Goal: Information Seeking & Learning: Learn about a topic

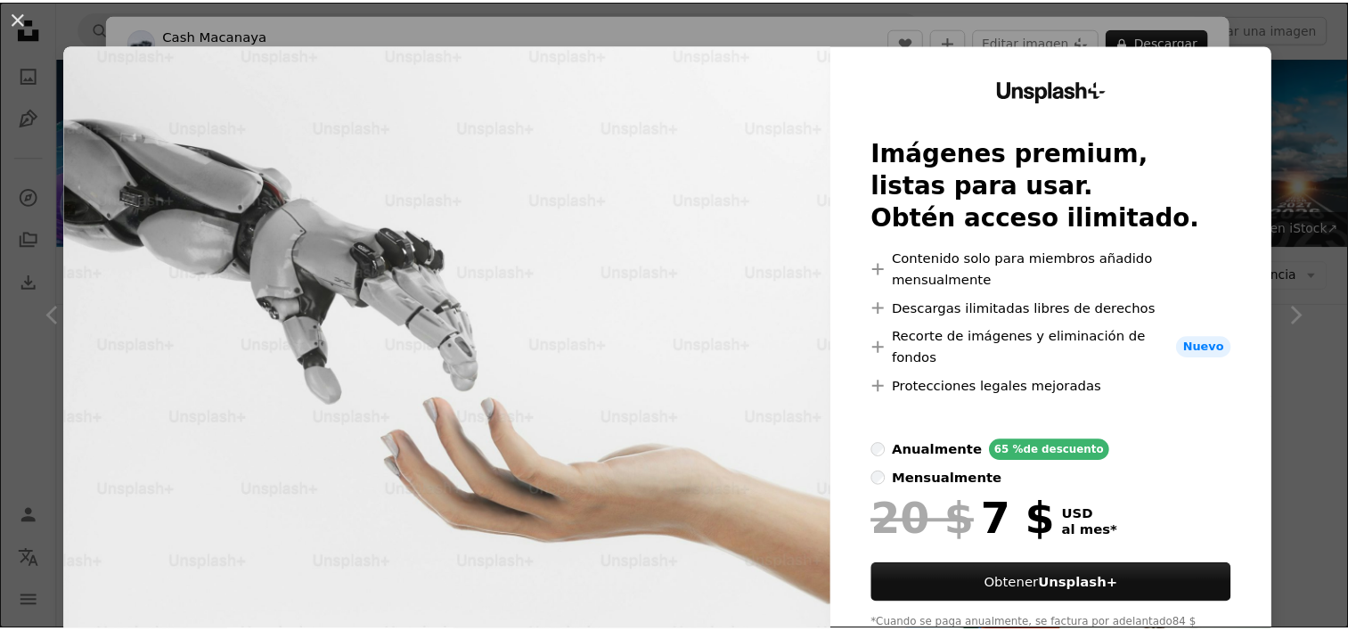
scroll to position [713, 0]
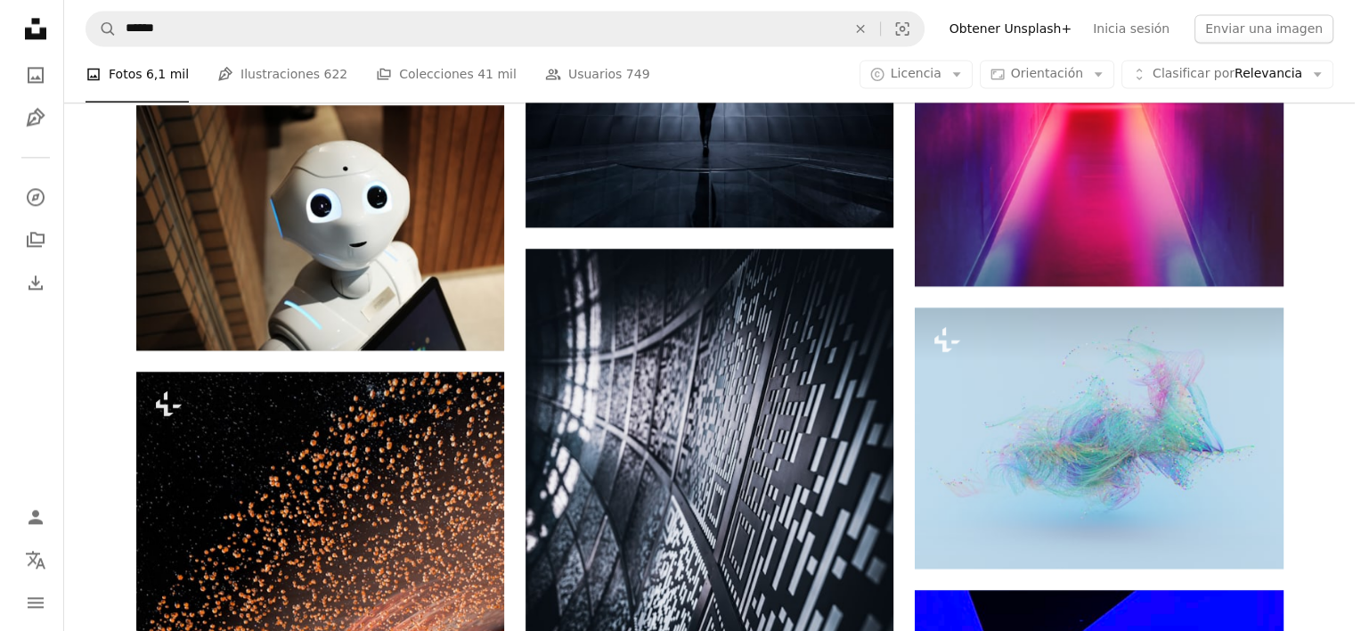
scroll to position [2637, 0]
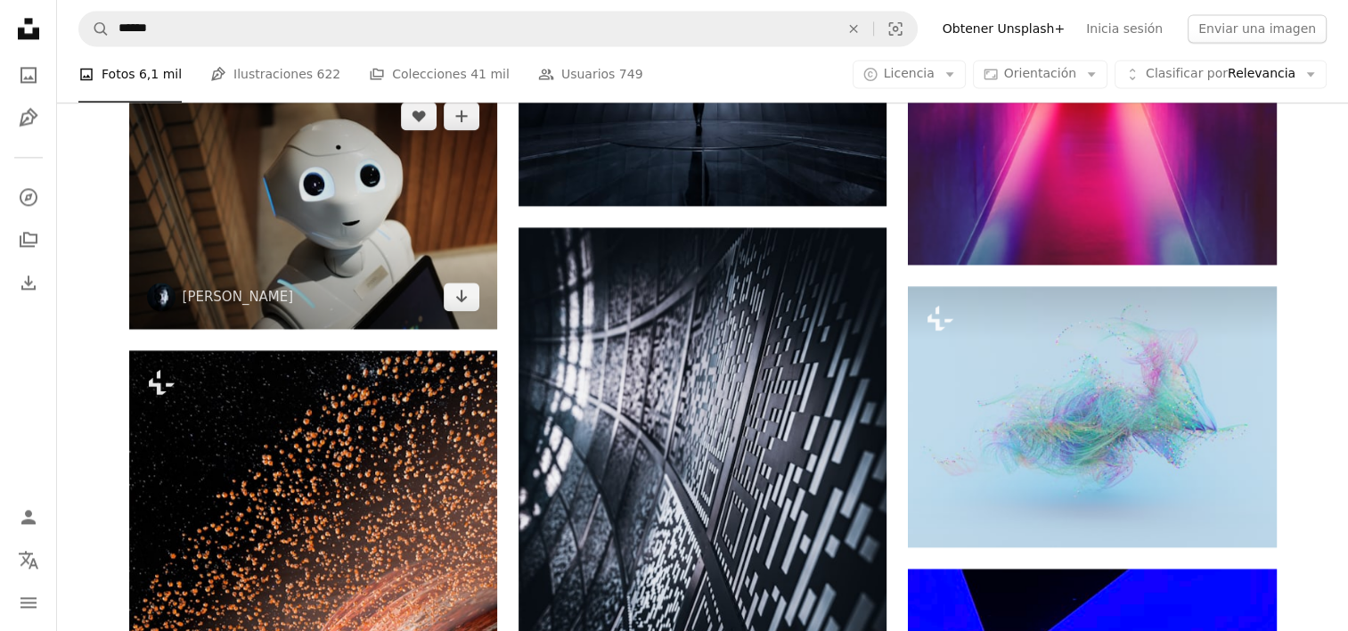
click at [433, 229] on img at bounding box center [313, 206] width 368 height 245
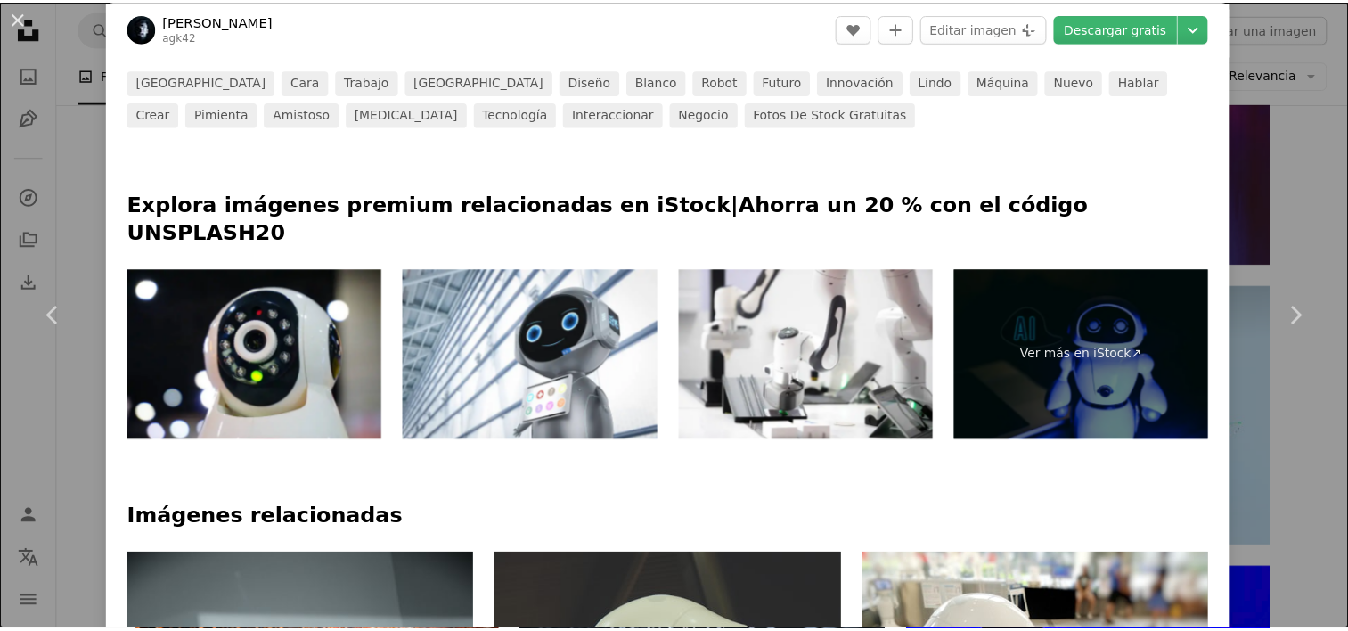
scroll to position [772, 0]
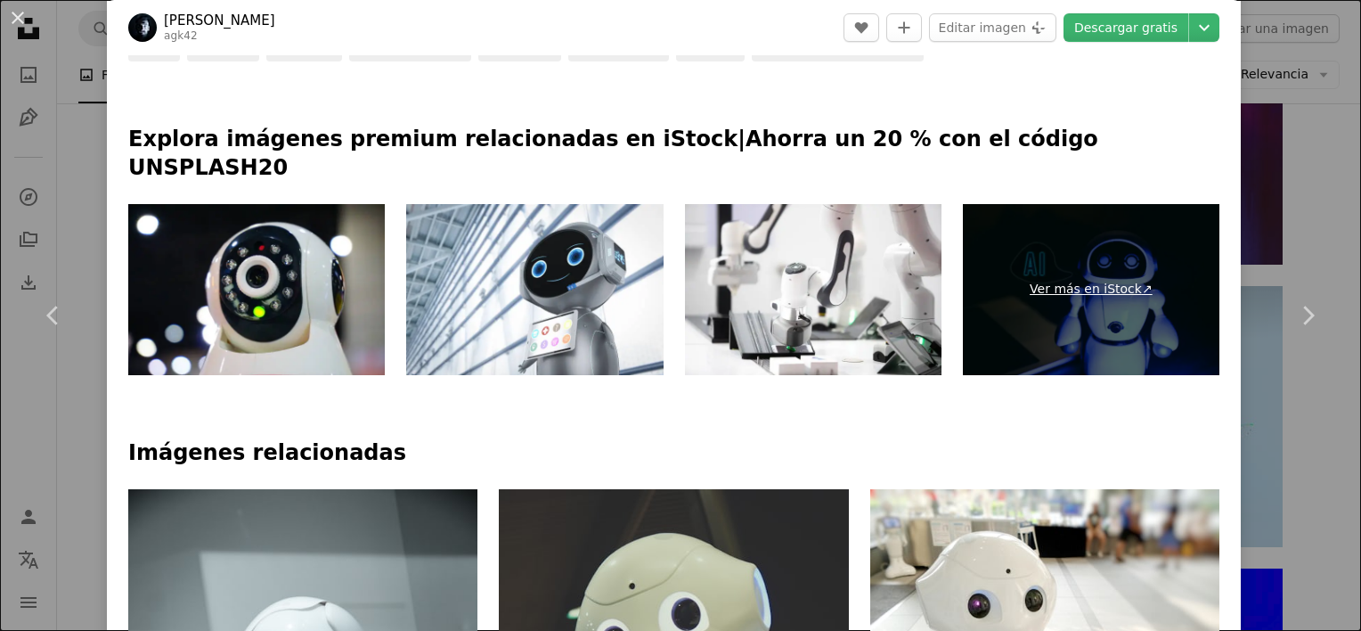
click at [1082, 257] on link "Ver más en iStock ↗" at bounding box center [1091, 289] width 257 height 171
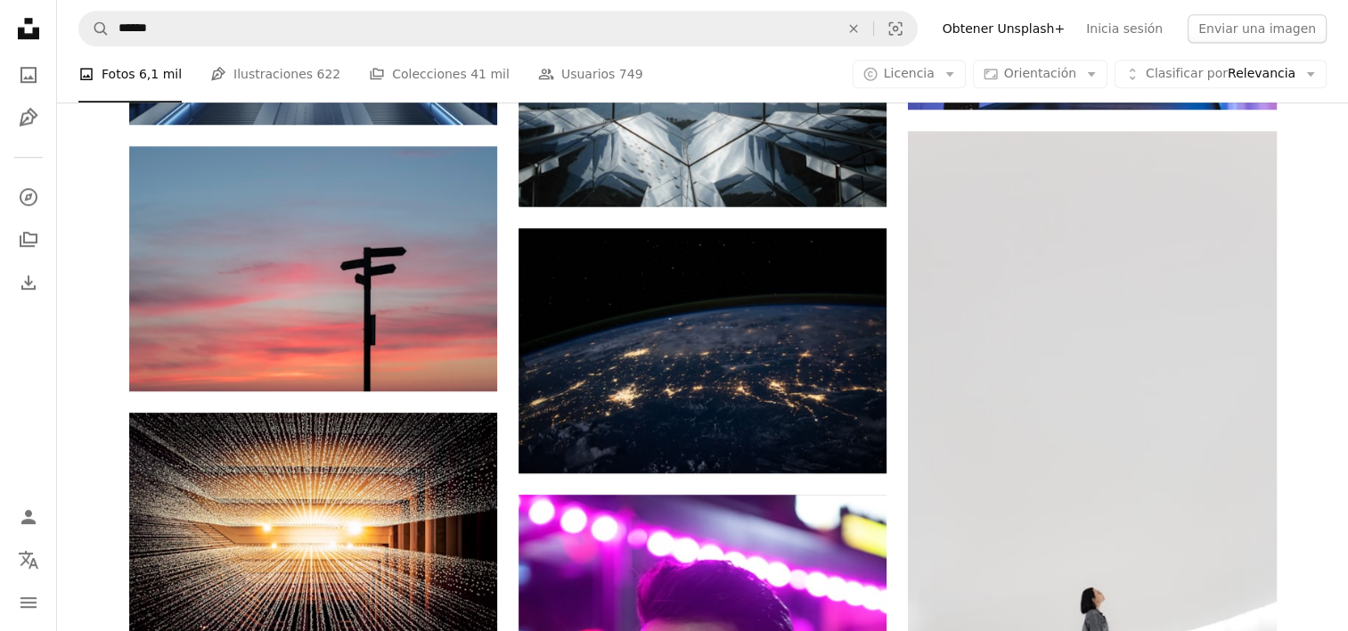
scroll to position [2637, 0]
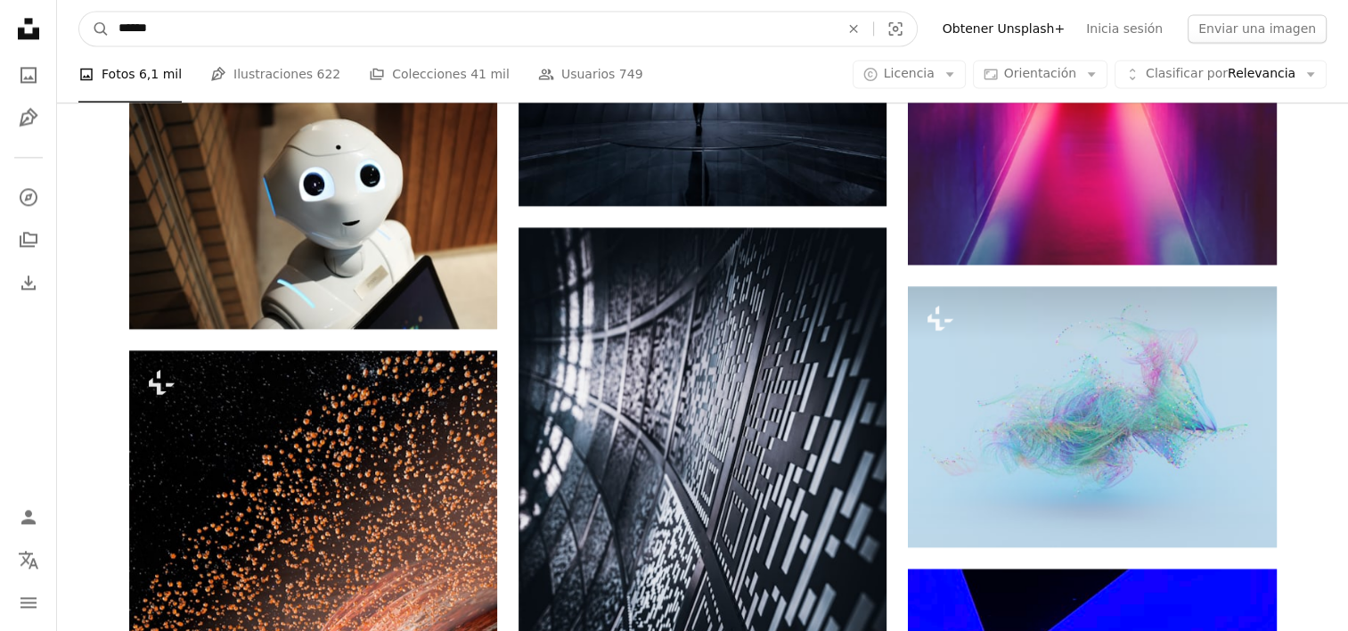
click at [216, 27] on input "******" at bounding box center [472, 29] width 724 height 34
type input "*"
type input "**********"
click button "A magnifying glass" at bounding box center [94, 29] width 30 height 34
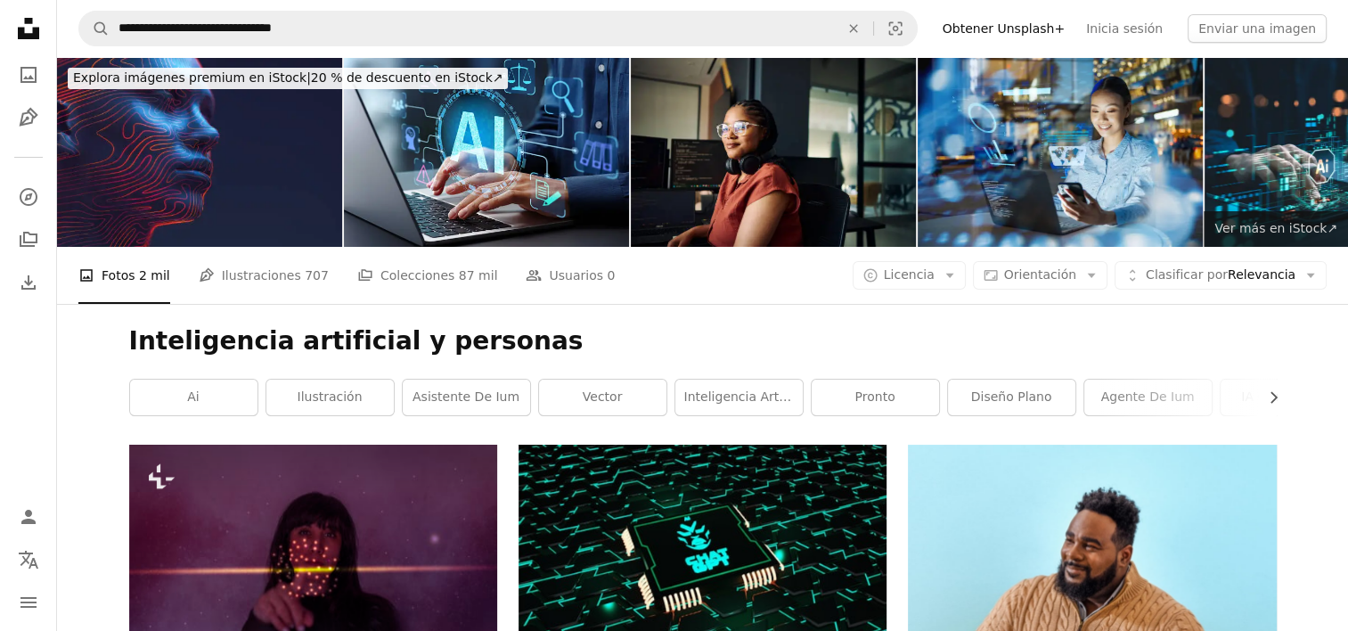
click at [1318, 225] on span "Ver más en iStock ↗" at bounding box center [1275, 228] width 123 height 14
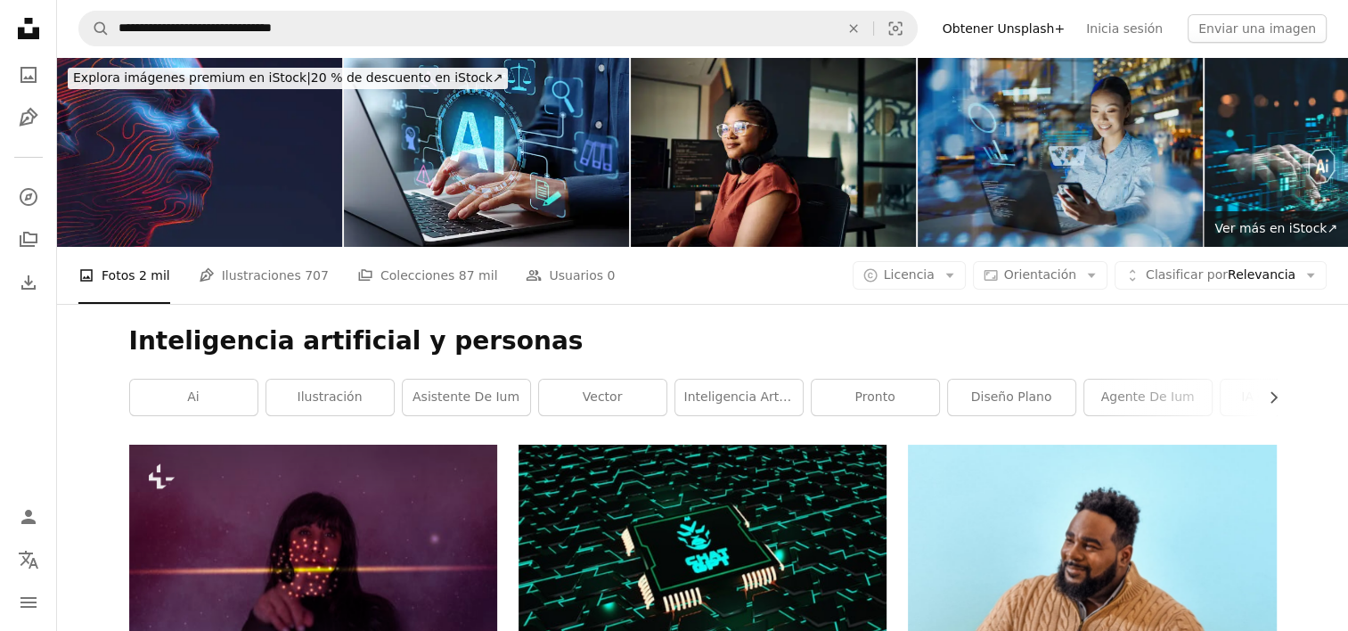
click at [1035, 145] on img at bounding box center [1060, 152] width 285 height 190
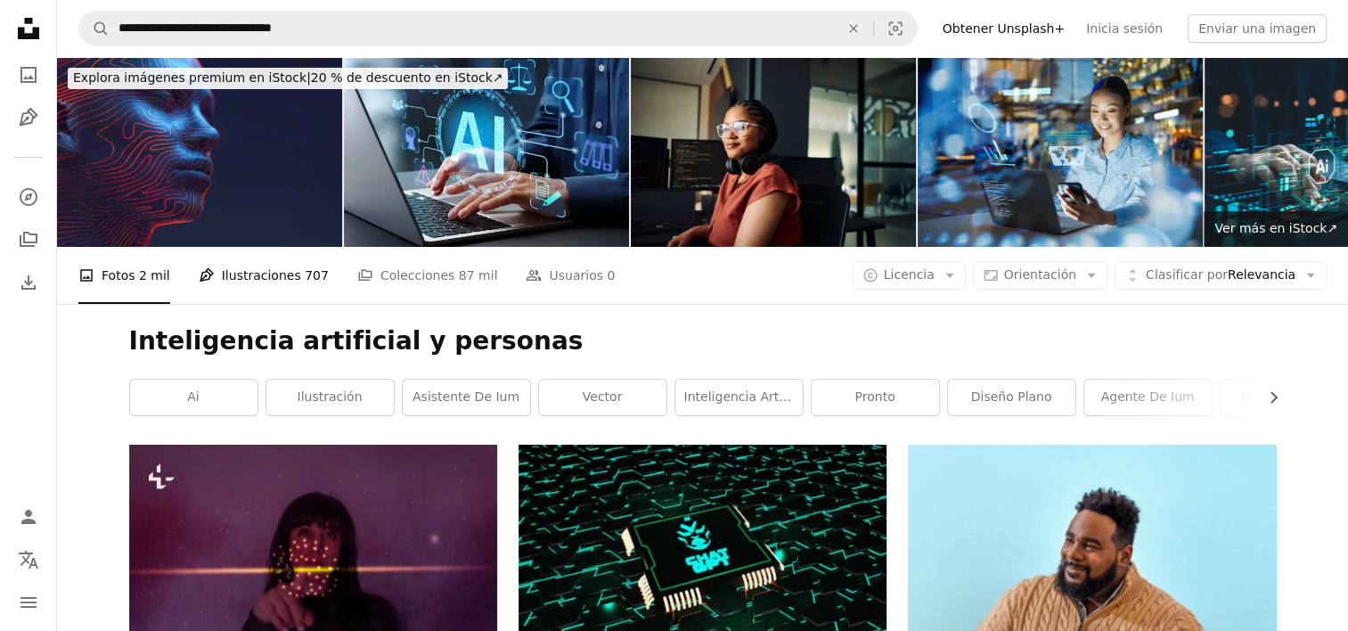
click at [272, 273] on link "Pen Tool Ilustraciones 707" at bounding box center [264, 275] width 130 height 57
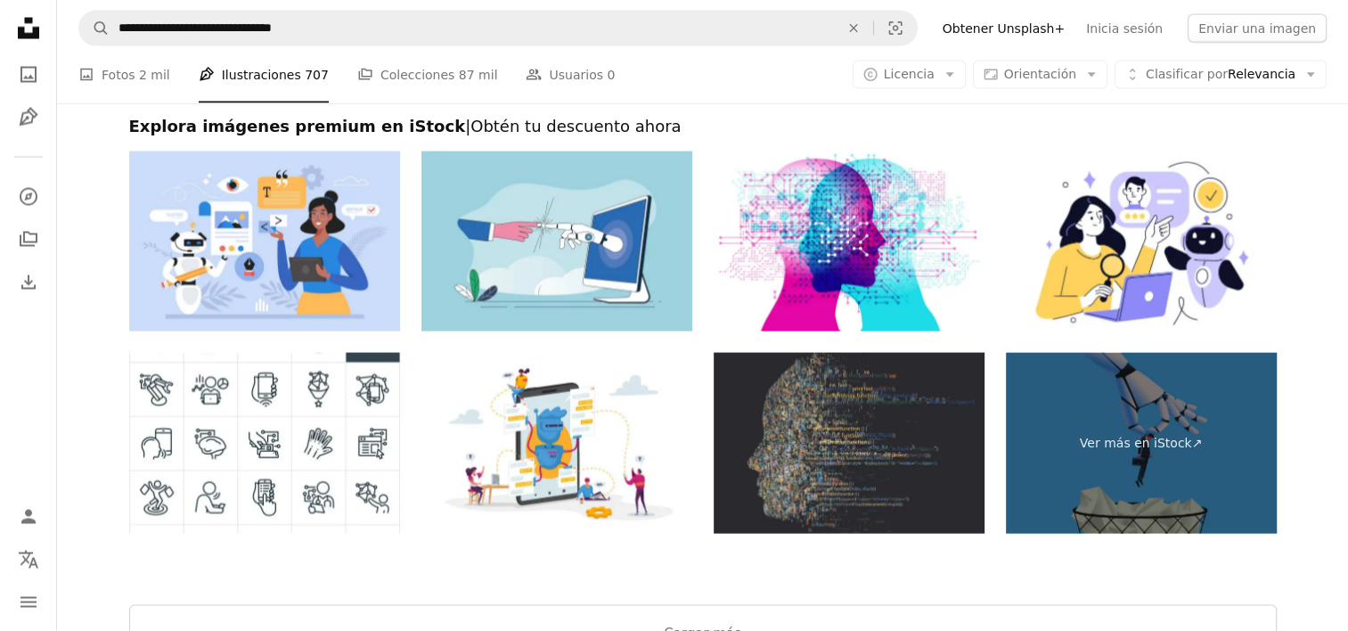
scroll to position [3462, 0]
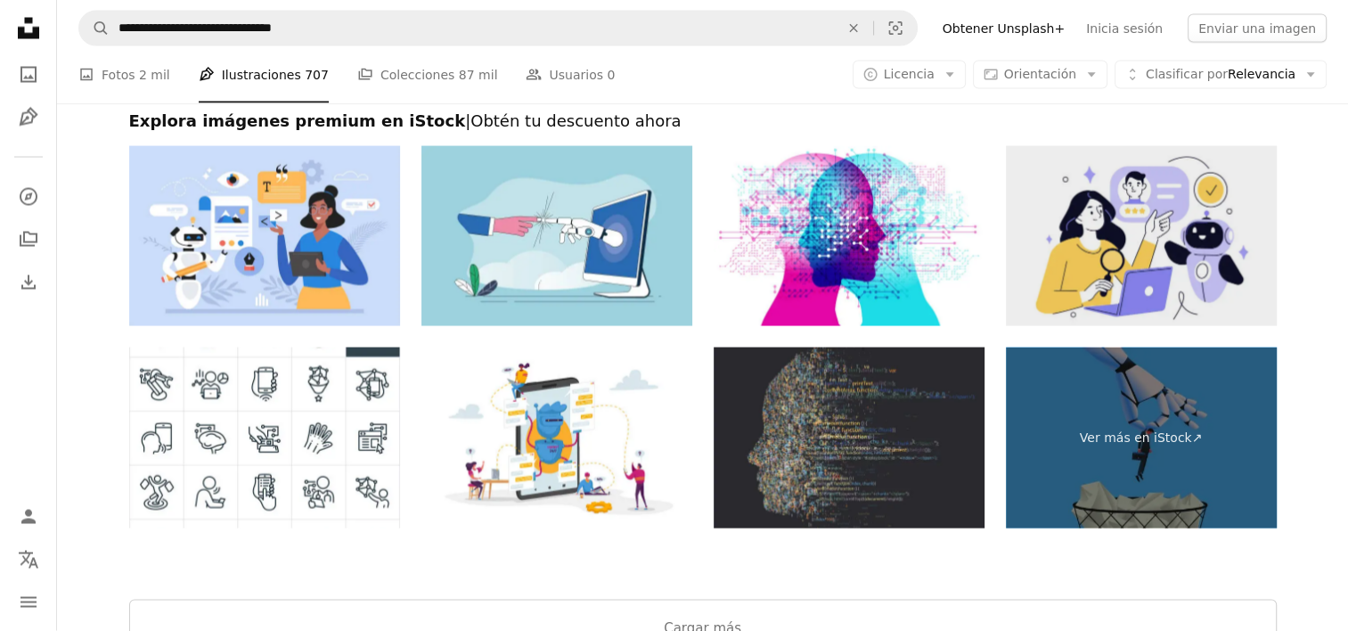
click at [1035, 196] on img at bounding box center [1141, 236] width 271 height 181
